Goal: Task Accomplishment & Management: Use online tool/utility

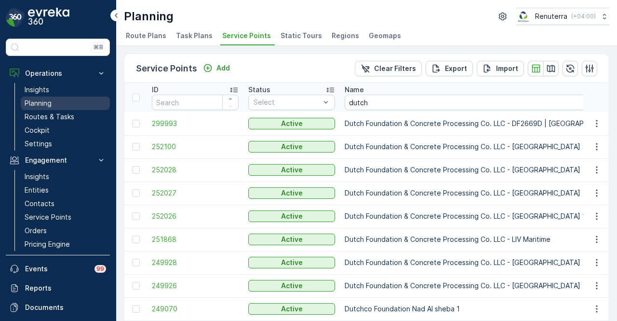
scroll to position [62, 0]
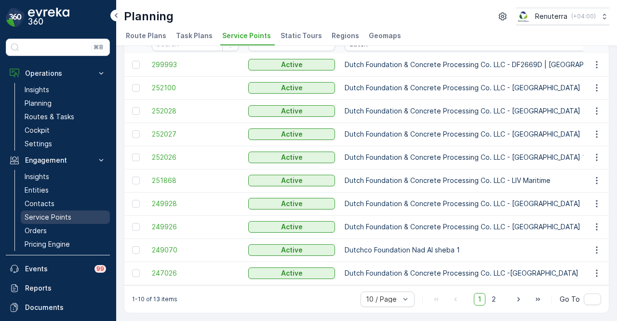
click at [68, 212] on p "Service Points" at bounding box center [48, 217] width 47 height 10
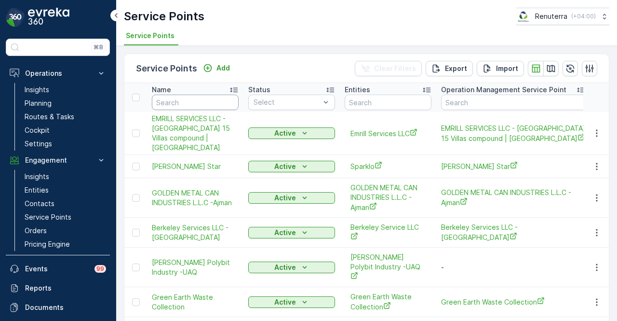
click at [182, 102] on input "text" at bounding box center [195, 102] width 87 height 15
paste input "[PERSON_NAME] [PERSON_NAME]-[GEOGRAPHIC_DATA] villas"
type input "[PERSON_NAME] [PERSON_NAME]-[GEOGRAPHIC_DATA] villas"
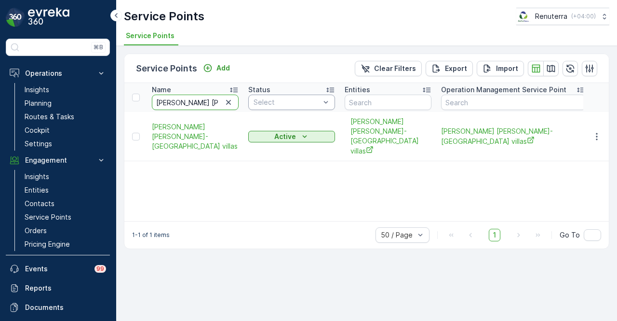
scroll to position [0, 109]
drag, startPoint x: 204, startPoint y: 97, endPoint x: 273, endPoint y: 106, distance: 69.6
click at [168, 102] on input "[PERSON_NAME] [PERSON_NAME]-[GEOGRAPHIC_DATA] villas" at bounding box center [195, 102] width 87 height 15
drag, startPoint x: 168, startPoint y: 102, endPoint x: 226, endPoint y: 102, distance: 57.9
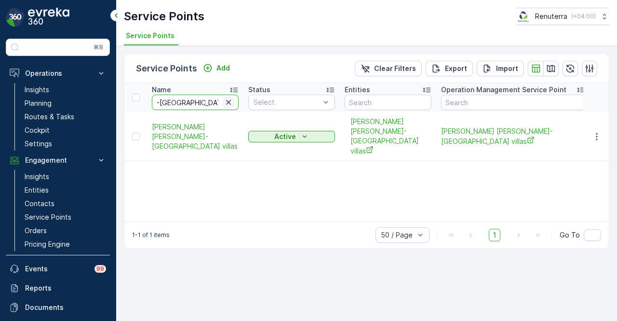
click at [226, 102] on div "[PERSON_NAME] [PERSON_NAME]-[GEOGRAPHIC_DATA] villas" at bounding box center [195, 102] width 87 height 15
type input "SAADI ABDULRAHIM HASSAN ALRAIS"
click at [600, 132] on icon "button" at bounding box center [597, 137] width 10 height 10
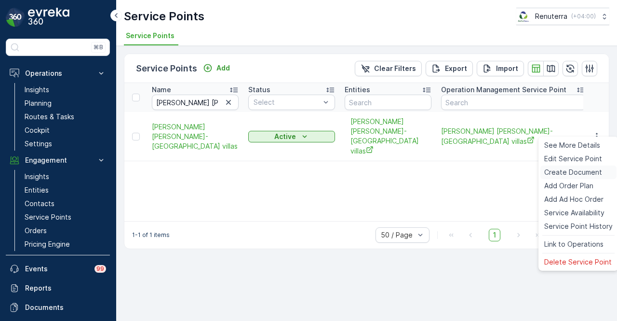
click at [595, 173] on span "Create Document" at bounding box center [574, 172] width 58 height 10
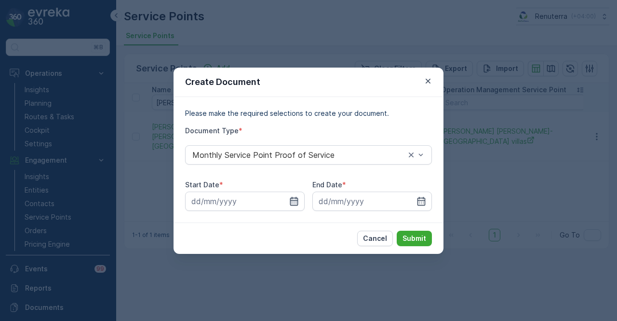
click at [298, 205] on icon "button" at bounding box center [294, 201] width 10 height 10
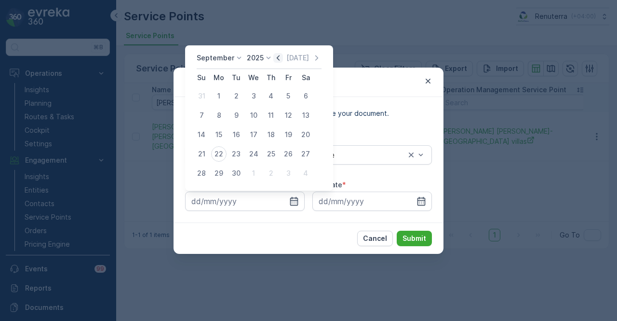
click at [274, 59] on icon "button" at bounding box center [278, 58] width 10 height 10
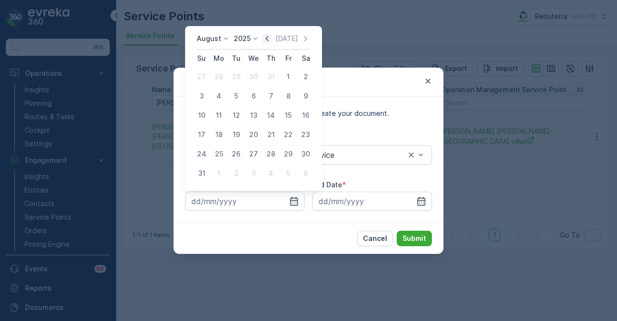
click at [269, 40] on icon "button" at bounding box center [267, 39] width 10 height 10
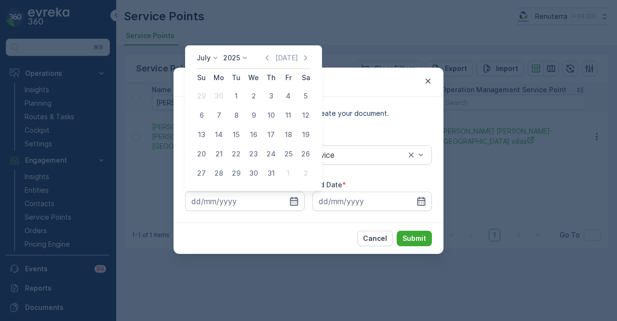
click at [268, 51] on div "July 2025 Today Su Mo Tu We Th Fr Sa 29 30 1 2 3 4 5 6 7 8 9 10 11 12 13 14 15 …" at bounding box center [253, 117] width 137 height 145
click at [268, 54] on icon "button" at bounding box center [267, 58] width 10 height 10
click at [272, 92] on div "1" at bounding box center [270, 95] width 15 height 15
type input "01.05.2025"
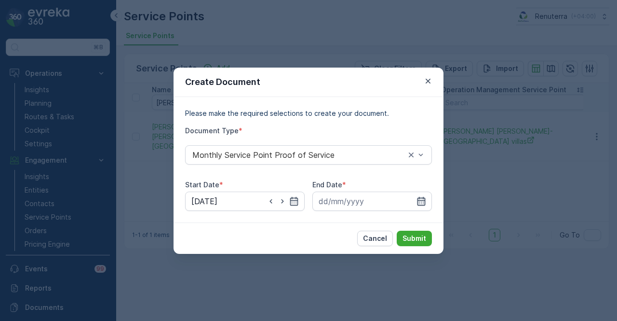
click at [426, 205] on icon "button" at bounding box center [422, 201] width 10 height 10
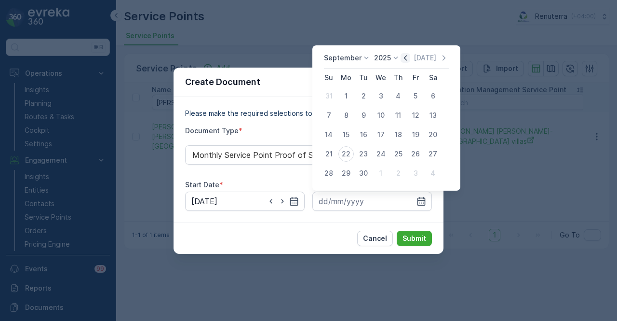
click at [402, 56] on icon "button" at bounding box center [406, 58] width 10 height 10
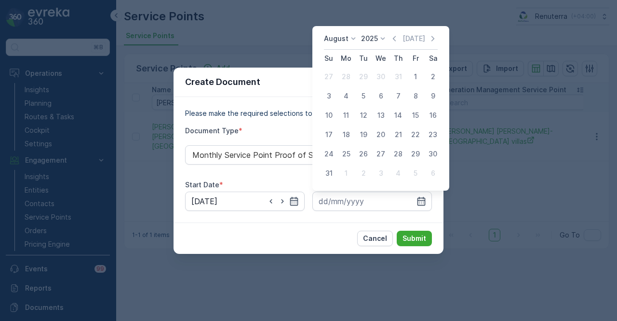
click at [392, 43] on div "August 2025 Today" at bounding box center [381, 42] width 114 height 16
click at [396, 40] on icon "button" at bounding box center [395, 39] width 10 height 10
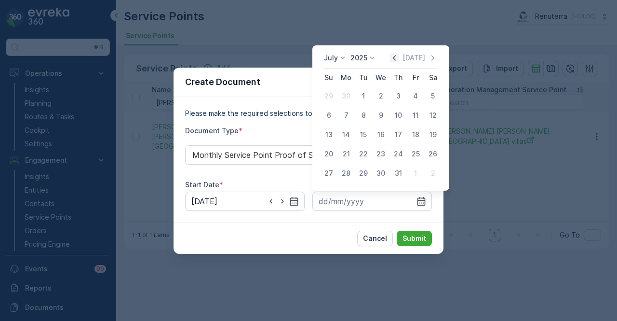
click at [396, 56] on icon "button" at bounding box center [395, 58] width 10 height 10
drag, startPoint x: 432, startPoint y: 171, endPoint x: 421, endPoint y: 243, distance: 72.7
click at [432, 174] on div "31" at bounding box center [432, 172] width 15 height 15
type input "31.05.2025"
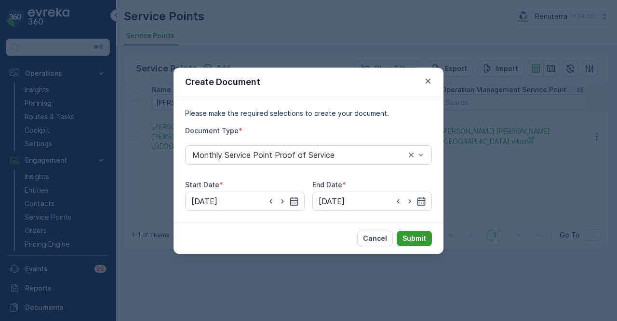
click at [423, 232] on button "Submit" at bounding box center [414, 238] width 35 height 15
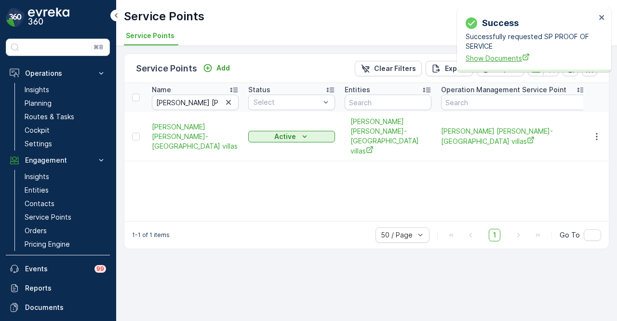
click at [502, 58] on span "Show Documents" at bounding box center [531, 58] width 130 height 10
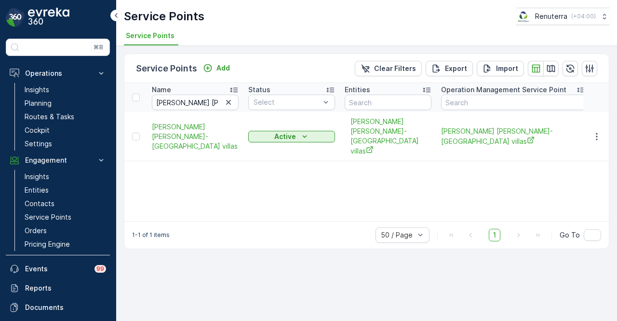
click at [233, 203] on div "Name SAADI ABDULRAHIM HASSAN ALRAIS Status Select Entities Operation Management…" at bounding box center [366, 152] width 485 height 138
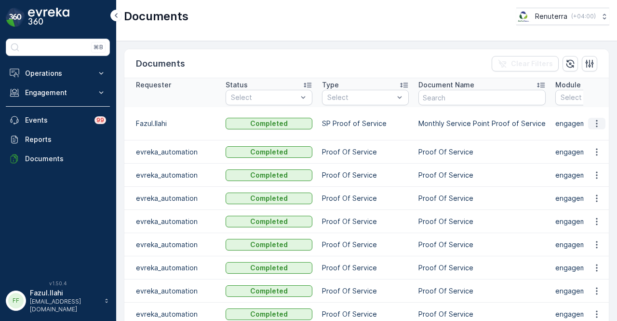
click at [599, 124] on icon "button" at bounding box center [597, 124] width 10 height 10
click at [595, 139] on span "See Details" at bounding box center [594, 137] width 37 height 10
click at [322, 54] on div "Documents Clear Filters" at bounding box center [366, 63] width 485 height 29
